Goal: Task Accomplishment & Management: Complete application form

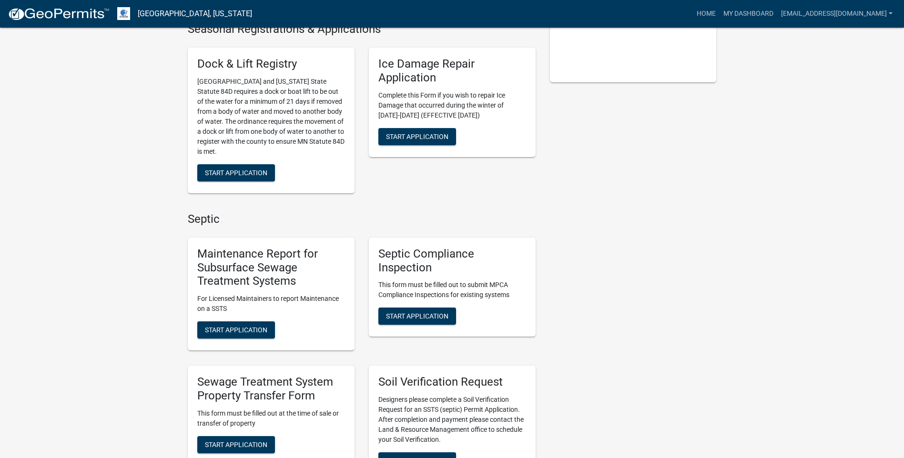
scroll to position [334, 0]
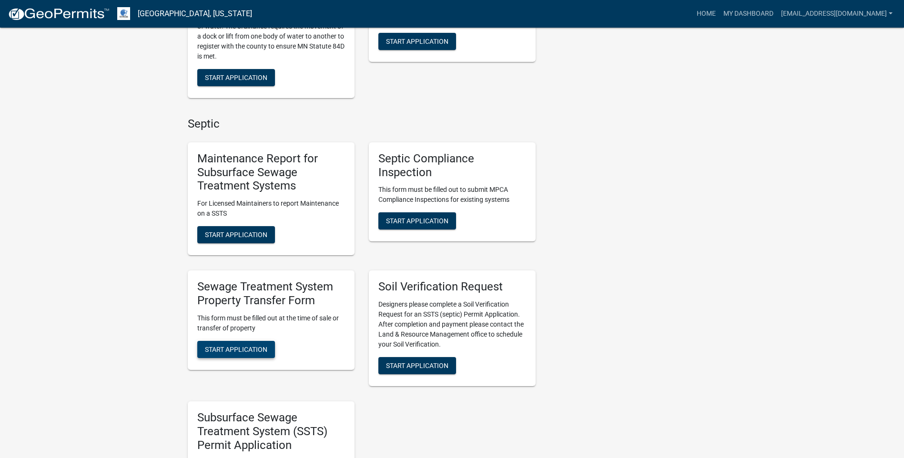
click at [272, 349] on button "Start Application" at bounding box center [236, 349] width 78 height 17
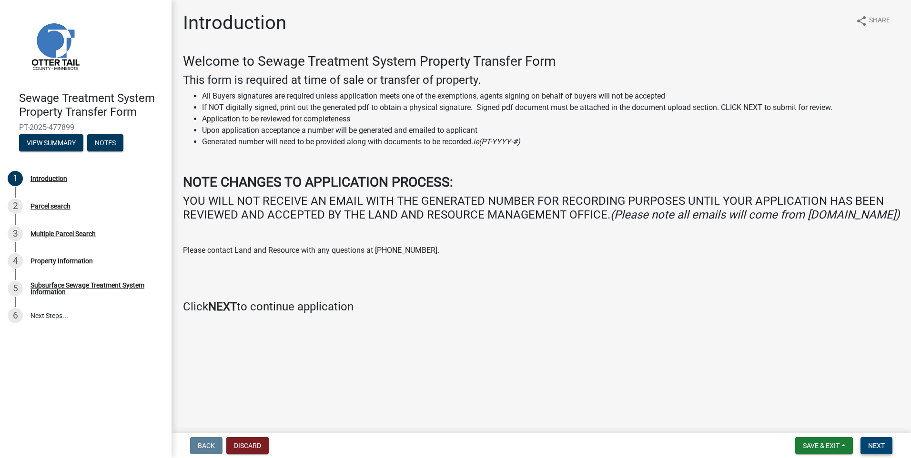
click at [877, 444] on span "Next" at bounding box center [876, 446] width 17 height 8
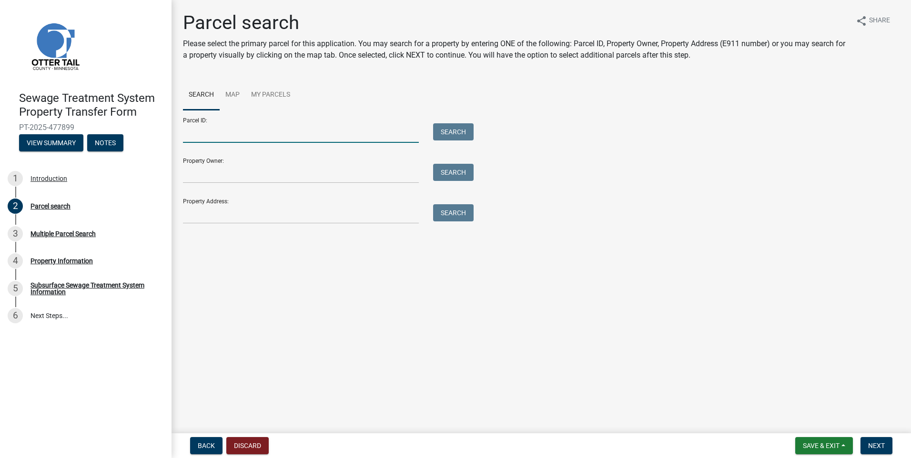
click at [200, 132] on input "Parcel ID:" at bounding box center [301, 133] width 236 height 20
type input "24000350274001"
click at [466, 132] on button "Search" at bounding box center [453, 131] width 41 height 17
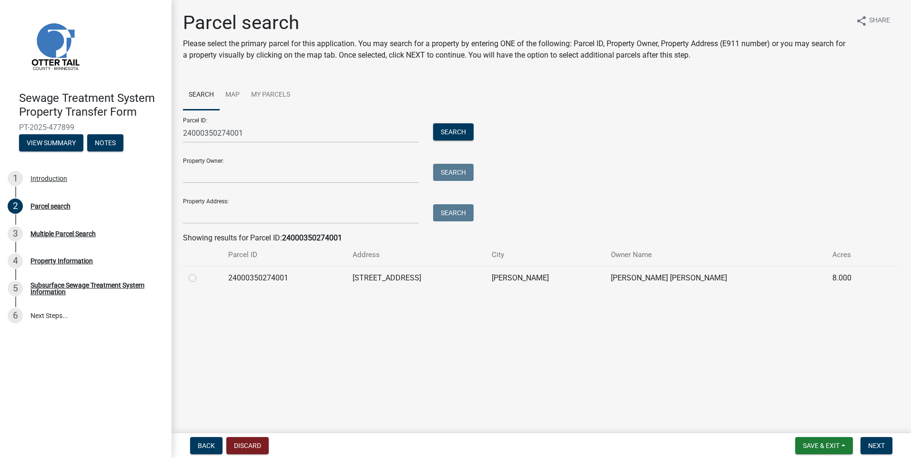
click at [188, 282] on td at bounding box center [203, 277] width 40 height 23
click at [192, 273] on div at bounding box center [203, 278] width 28 height 11
click at [200, 273] on label at bounding box center [200, 273] width 0 height 0
click at [200, 279] on input "radio" at bounding box center [203, 276] width 6 height 6
radio input "true"
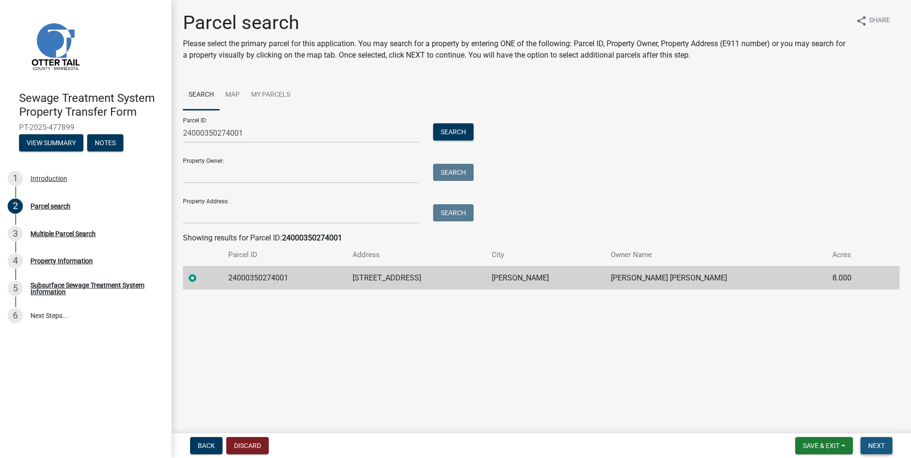
click at [876, 445] on span "Next" at bounding box center [876, 446] width 17 height 8
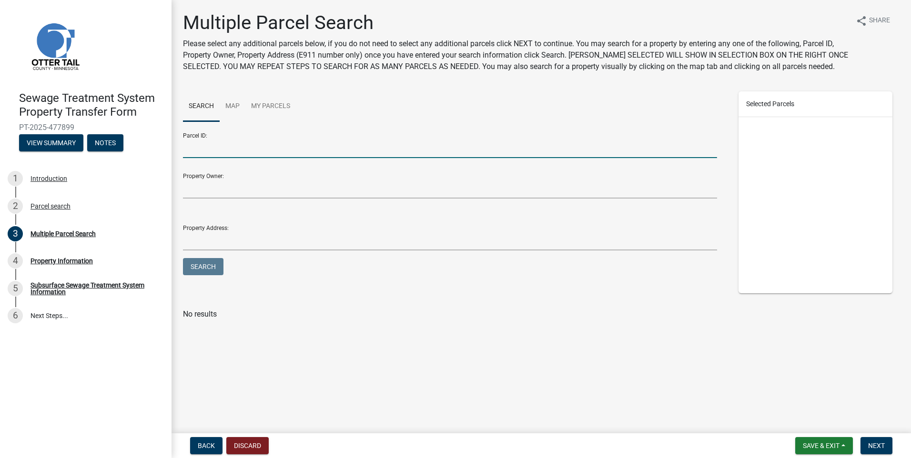
click at [207, 152] on input "Parcel ID:" at bounding box center [450, 149] width 534 height 20
type input "70000990329000"
click at [203, 269] on button "Search" at bounding box center [203, 266] width 41 height 17
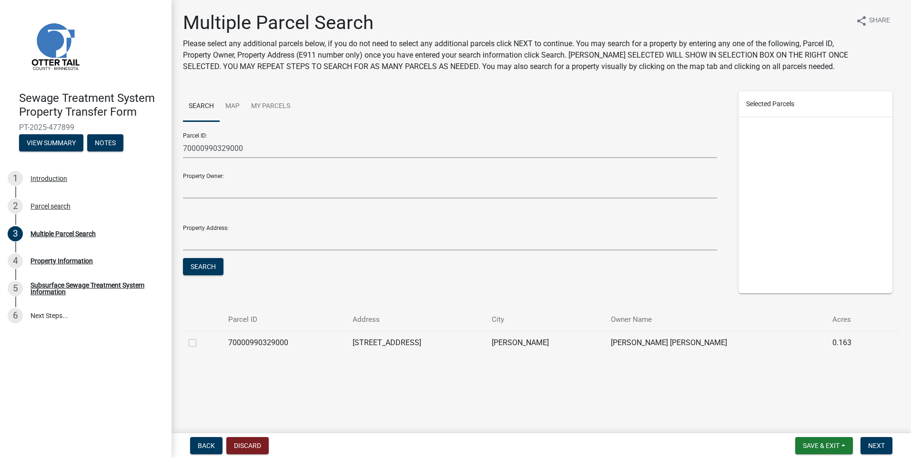
click at [200, 337] on label at bounding box center [200, 337] width 0 height 0
click at [200, 341] on input "checkbox" at bounding box center [203, 340] width 6 height 6
checkbox input "true"
click at [873, 443] on span "Next" at bounding box center [876, 446] width 17 height 8
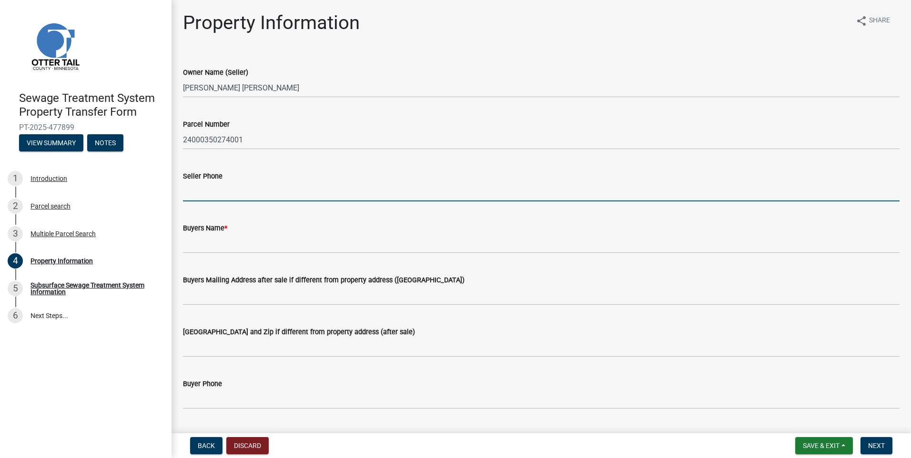
click at [196, 191] on input "Seller Phone" at bounding box center [541, 192] width 717 height 20
type input "2186711908"
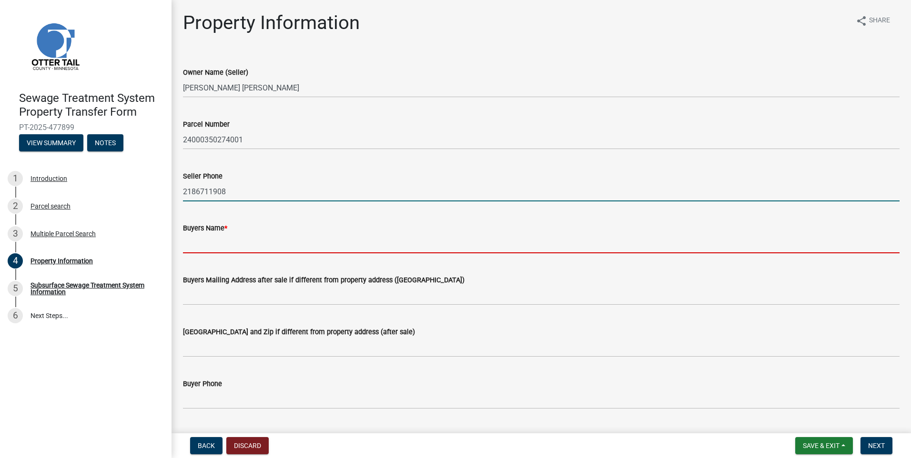
click at [218, 240] on input "Buyers Name *" at bounding box center [541, 244] width 717 height 20
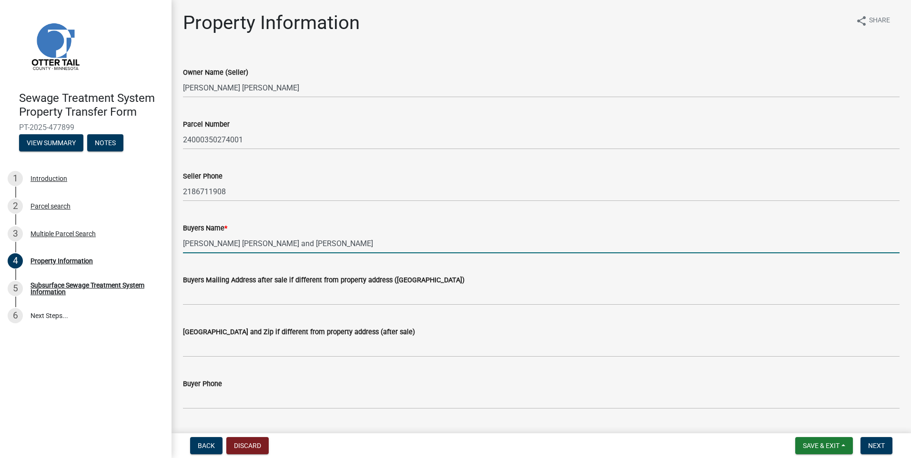
type input "[PERSON_NAME] [PERSON_NAME] and [PERSON_NAME]"
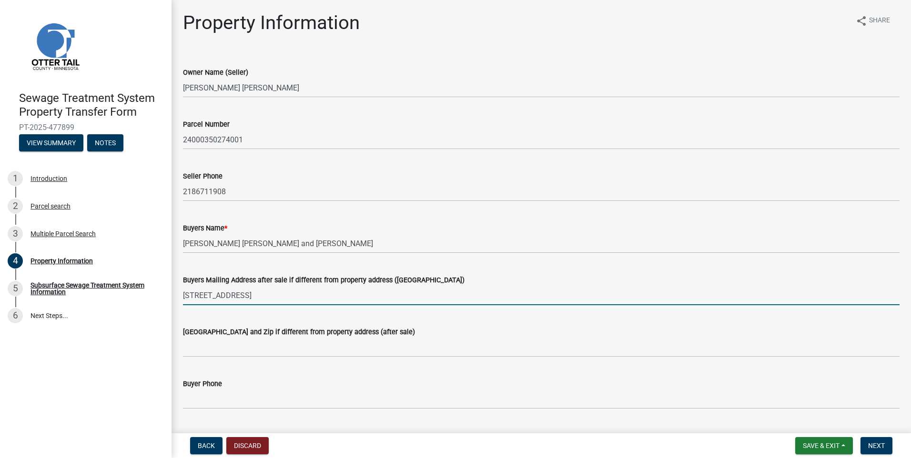
type input "[STREET_ADDRESS]"
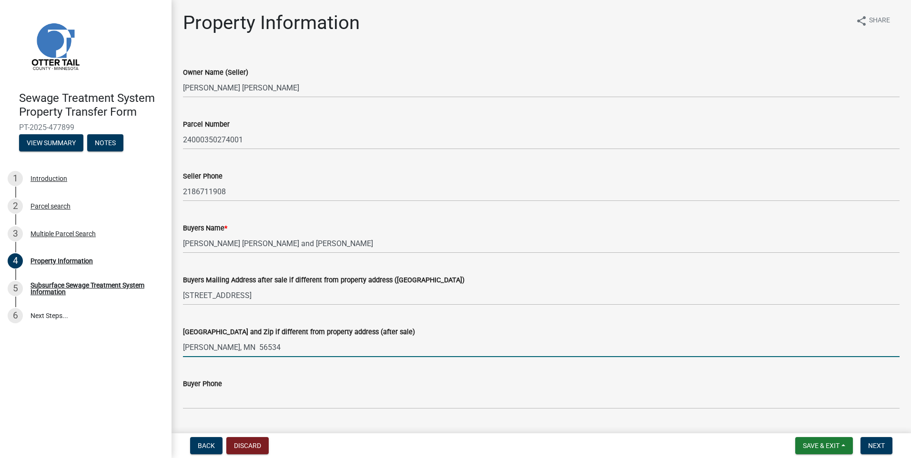
type input "[PERSON_NAME], MN 56534"
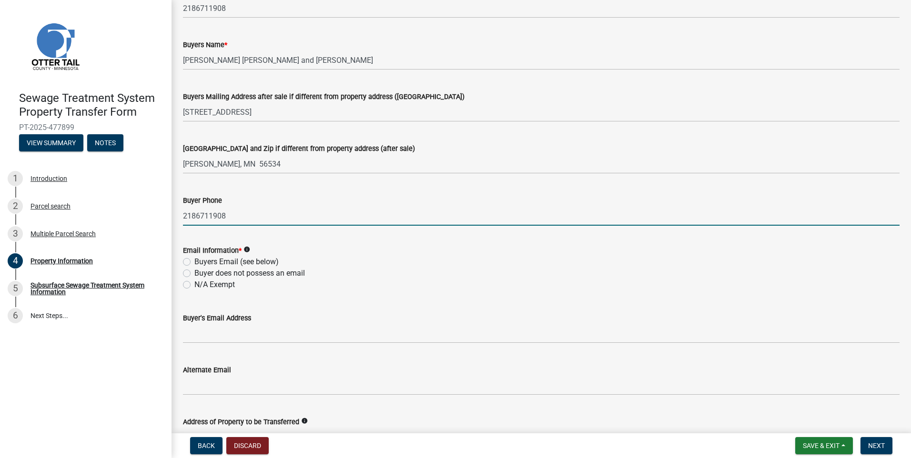
scroll to position [238, 0]
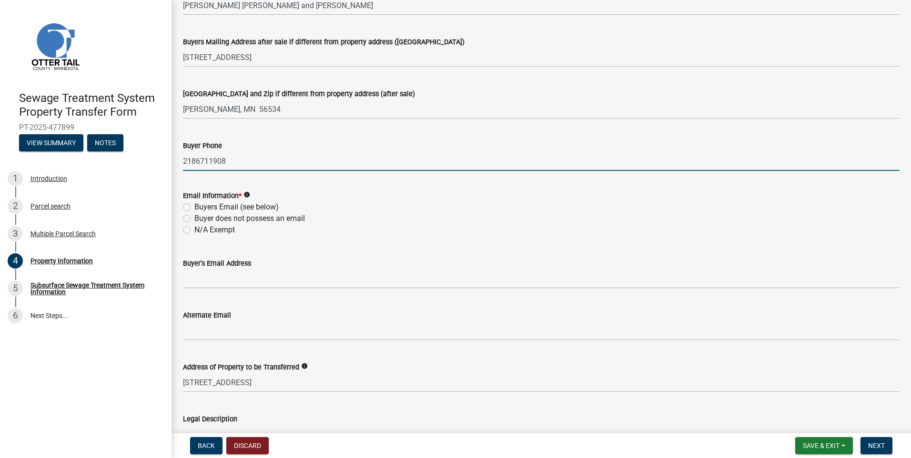
type input "2186711908"
click at [194, 229] on label "N/A Exempt" at bounding box center [214, 229] width 41 height 11
click at [194, 229] on input "N/A Exempt" at bounding box center [197, 227] width 6 height 6
radio input "true"
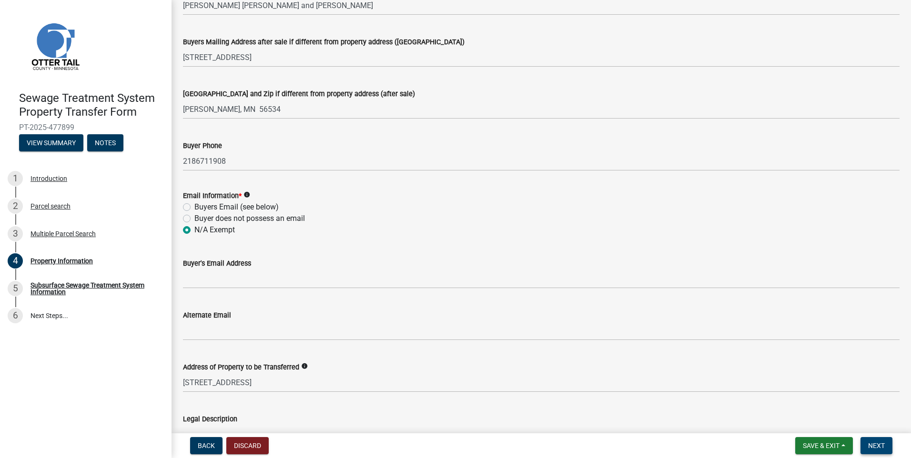
click at [879, 444] on span "Next" at bounding box center [876, 446] width 17 height 8
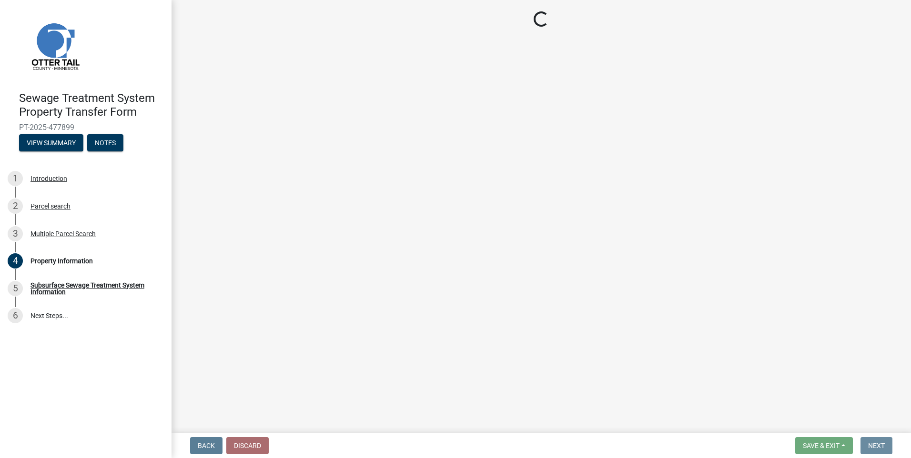
scroll to position [0, 0]
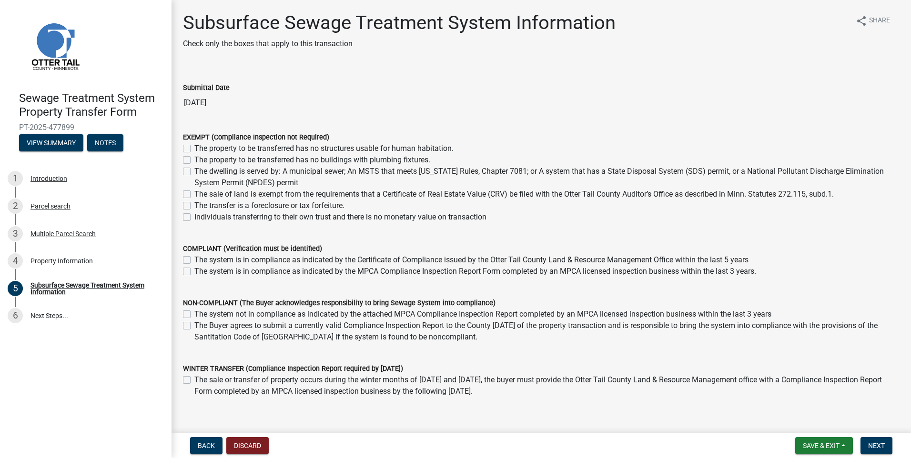
click at [194, 195] on label "The sale of land is exempt from the requirements that a Certificate of Real Est…" at bounding box center [513, 194] width 639 height 11
click at [194, 195] on input "The sale of land is exempt from the requirements that a Certificate of Real Est…" at bounding box center [197, 192] width 6 height 6
checkbox input "true"
checkbox input "false"
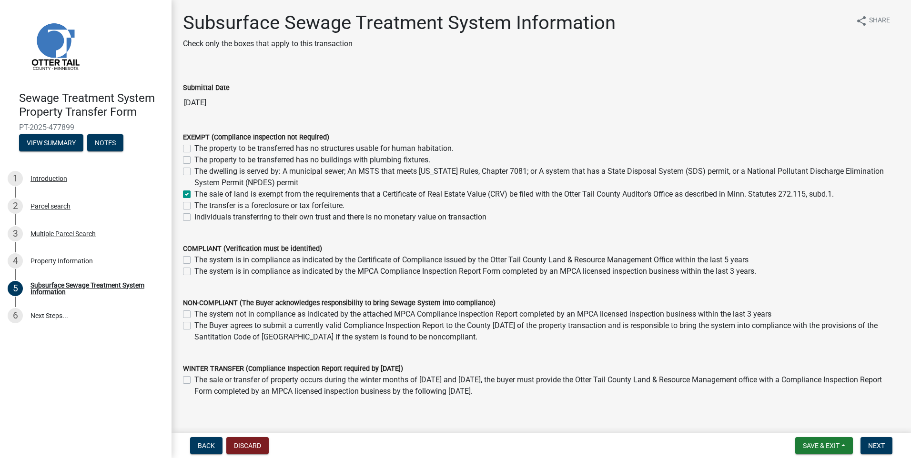
checkbox input "false"
checkbox input "true"
checkbox input "false"
click at [875, 449] on span "Next" at bounding box center [876, 446] width 17 height 8
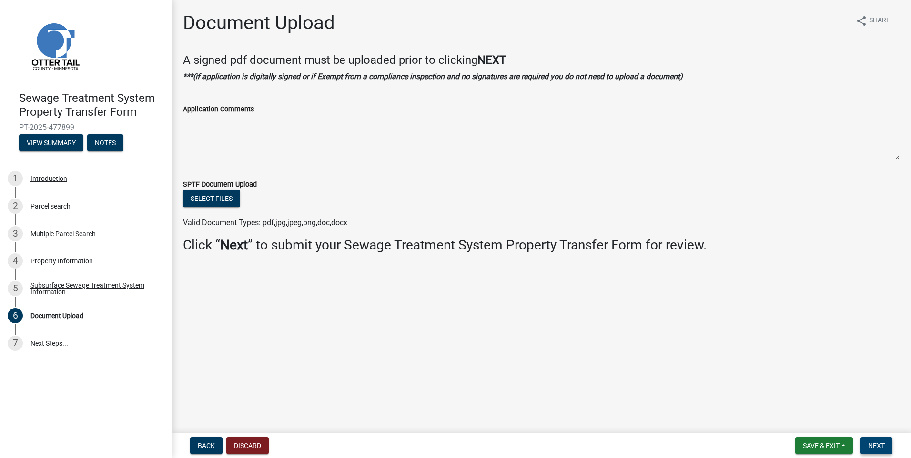
click at [875, 449] on span "Next" at bounding box center [876, 446] width 17 height 8
